Goal: Task Accomplishment & Management: Complete application form

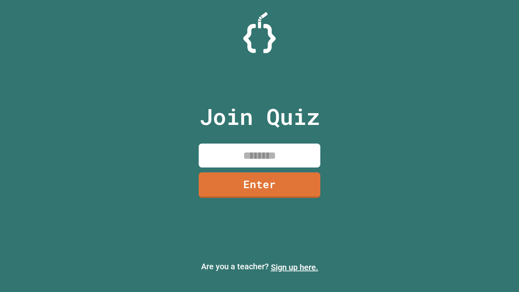
click at [295, 267] on link "Sign up here." at bounding box center [294, 268] width 47 height 10
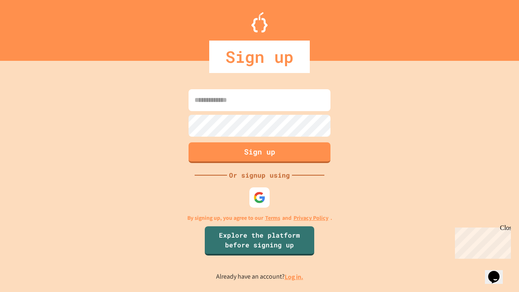
click at [295, 277] on link "Log in." at bounding box center [294, 277] width 19 height 9
